Goal: Transaction & Acquisition: Purchase product/service

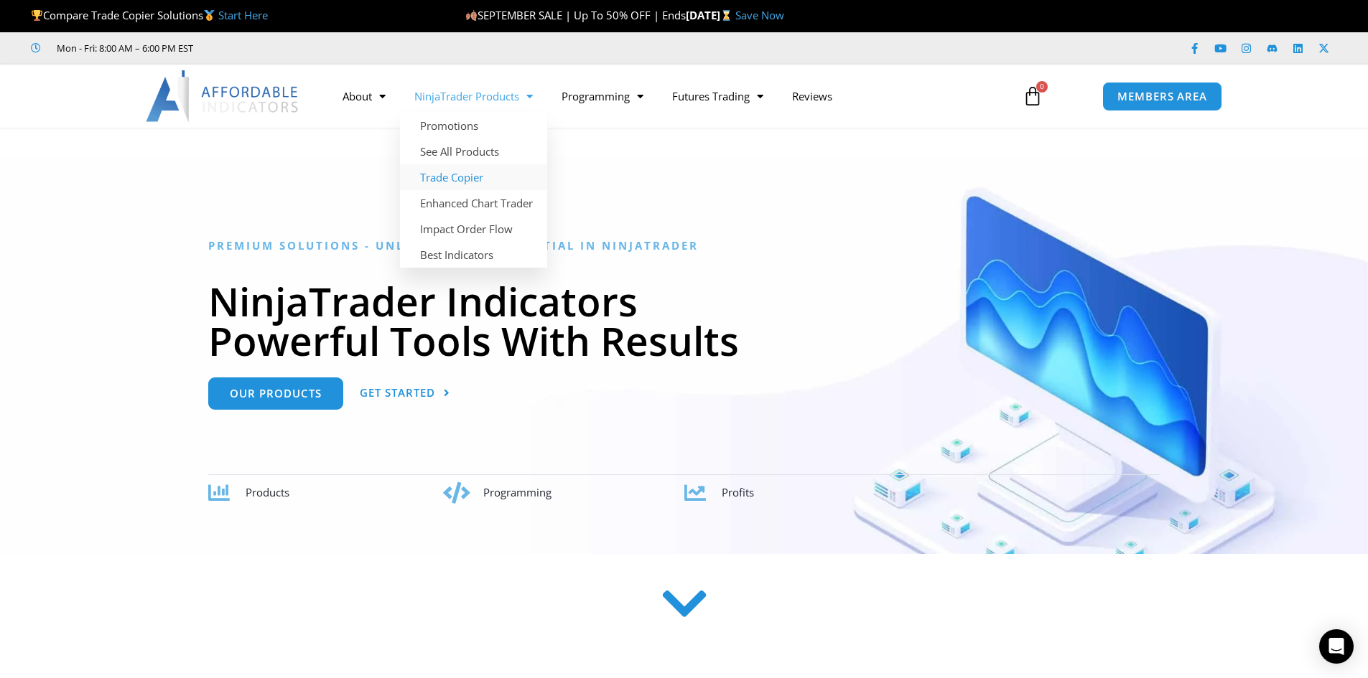
click at [457, 172] on link "Trade Copier" at bounding box center [473, 177] width 147 height 26
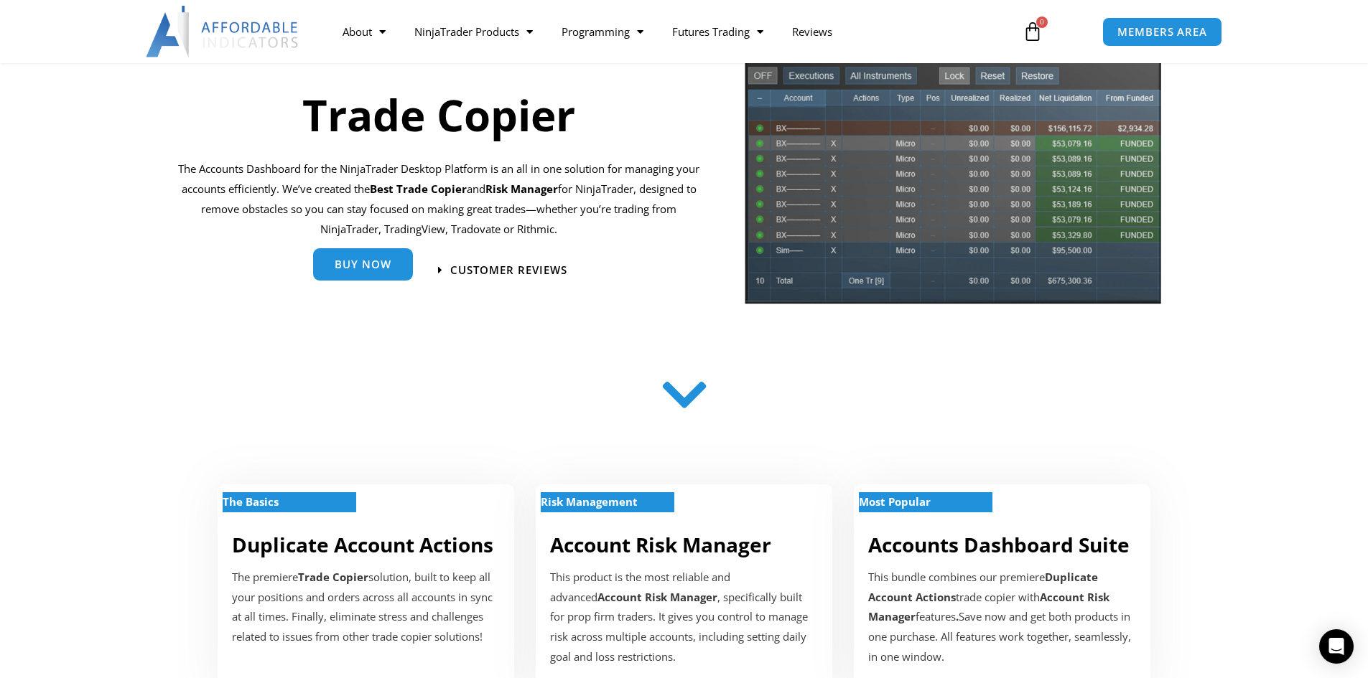
click at [383, 267] on span "Buy Now" at bounding box center [363, 265] width 57 height 11
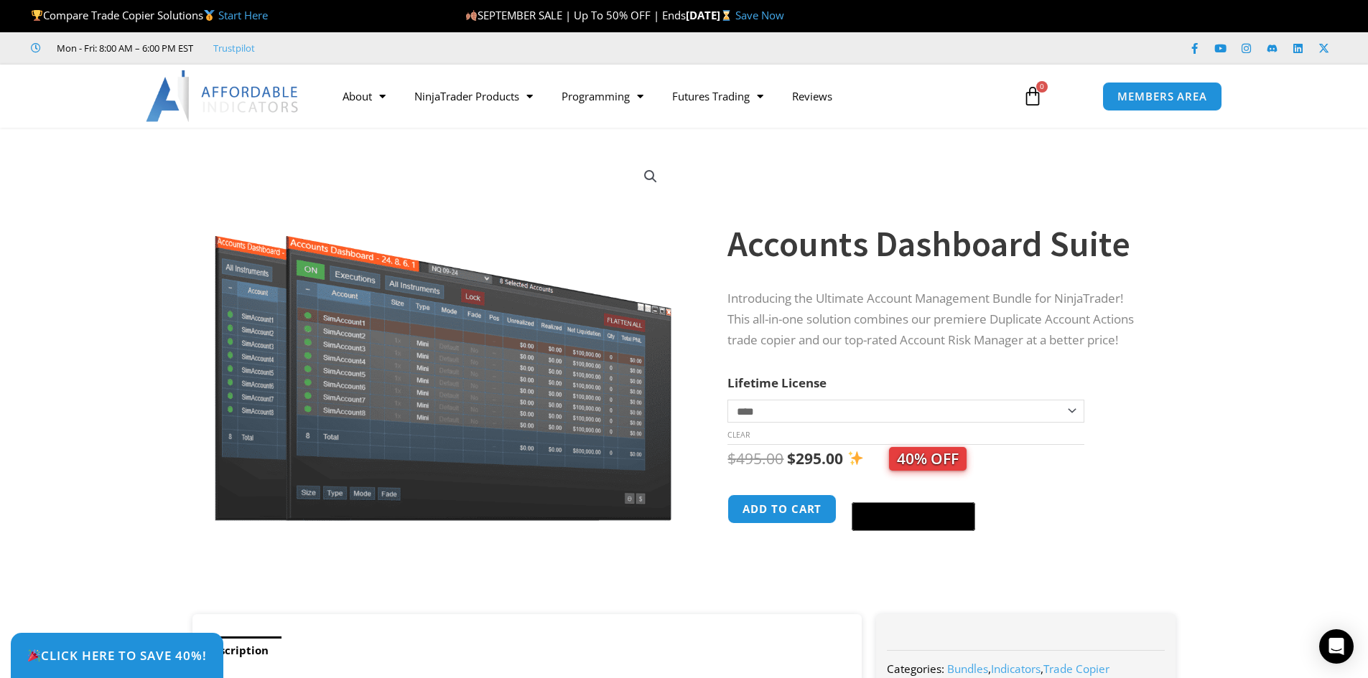
select select "*"
click at [727, 400] on select "**********" at bounding box center [905, 411] width 356 height 23
